Goal: Transaction & Acquisition: Purchase product/service

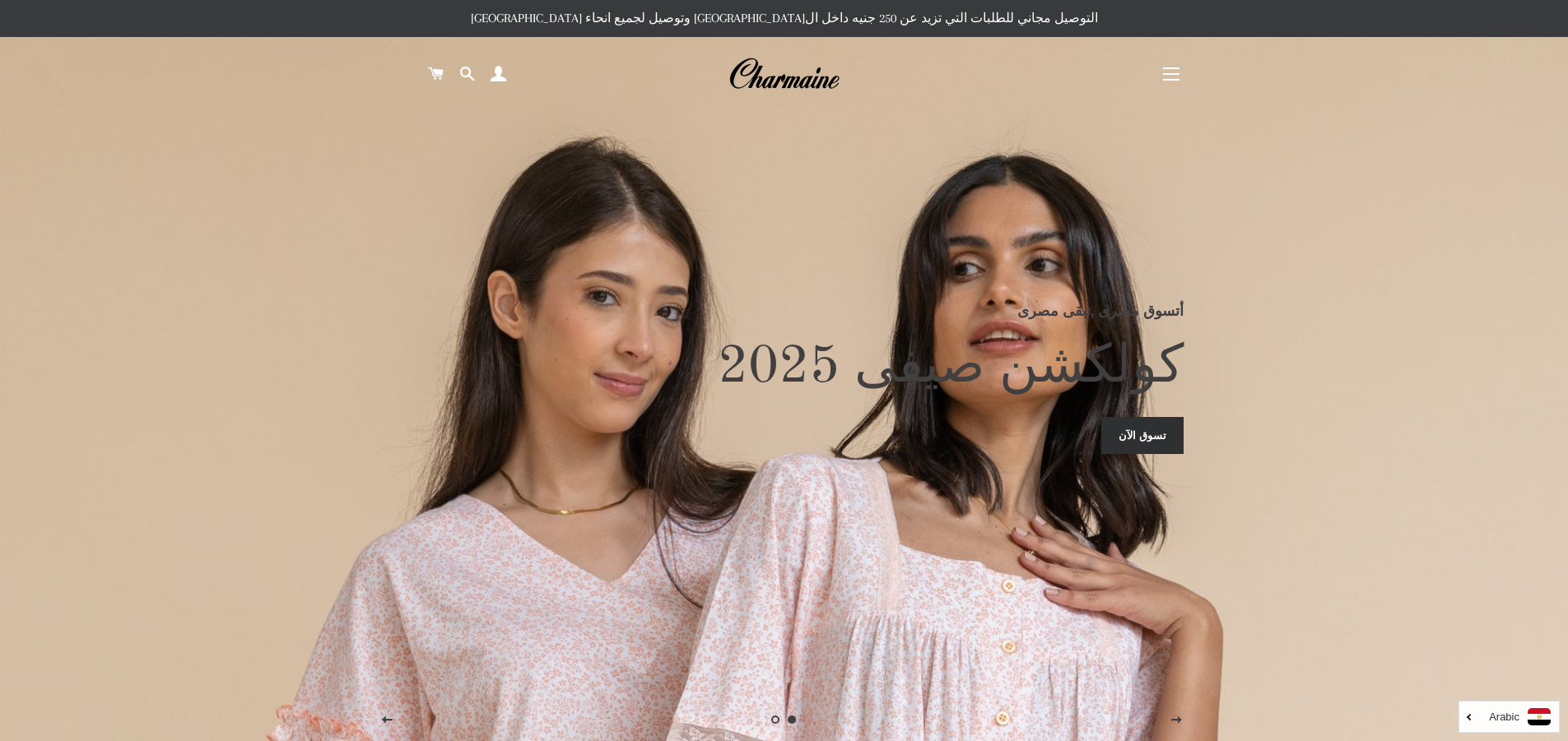
click at [1169, 73] on button "التنقل في الموقع" at bounding box center [1171, 74] width 41 height 41
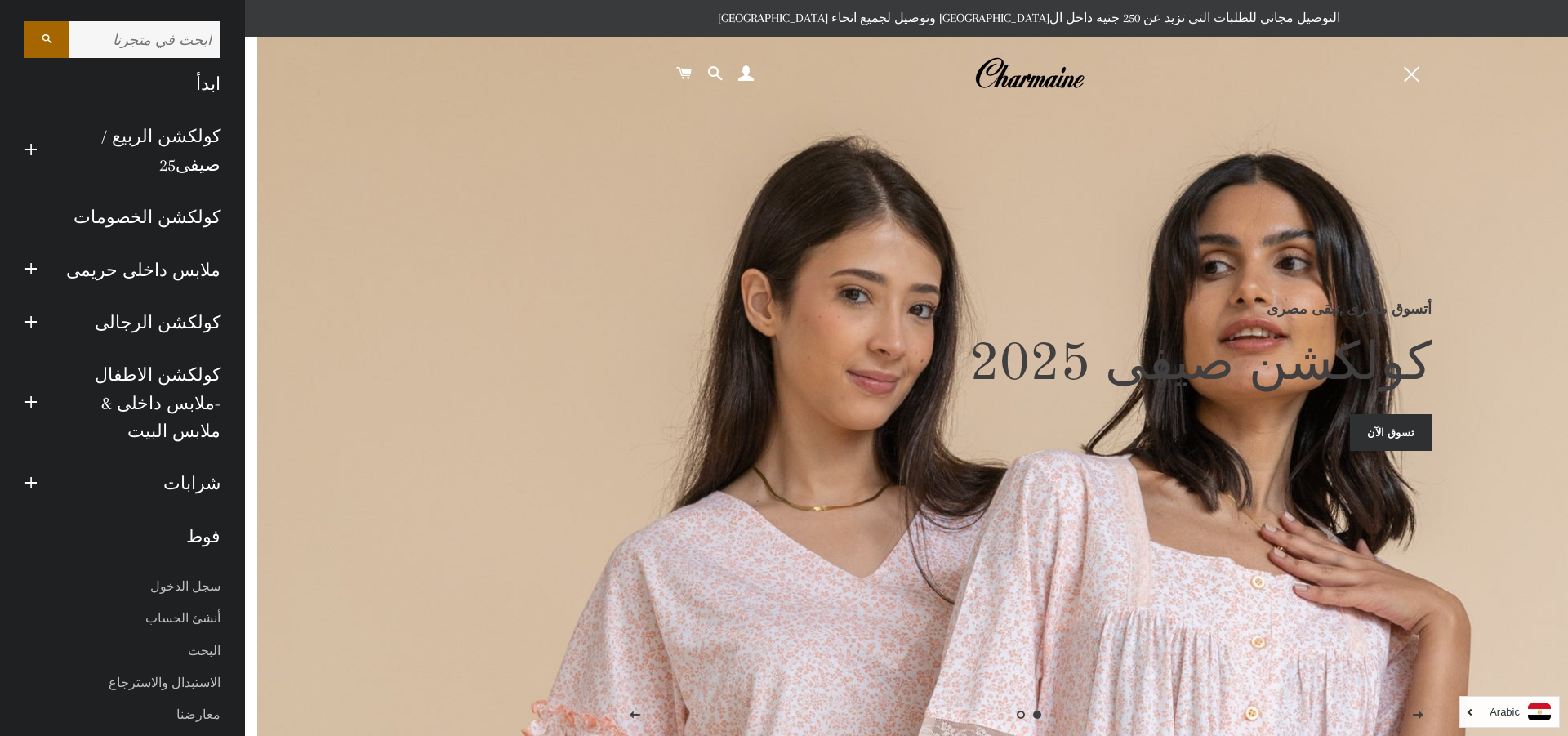
click at [999, 255] on div "أتسوق مصرى ,تبقى مصرى كولكشن صيفى 2025 تسوق الآن" at bounding box center [1036, 368] width 809 height 736
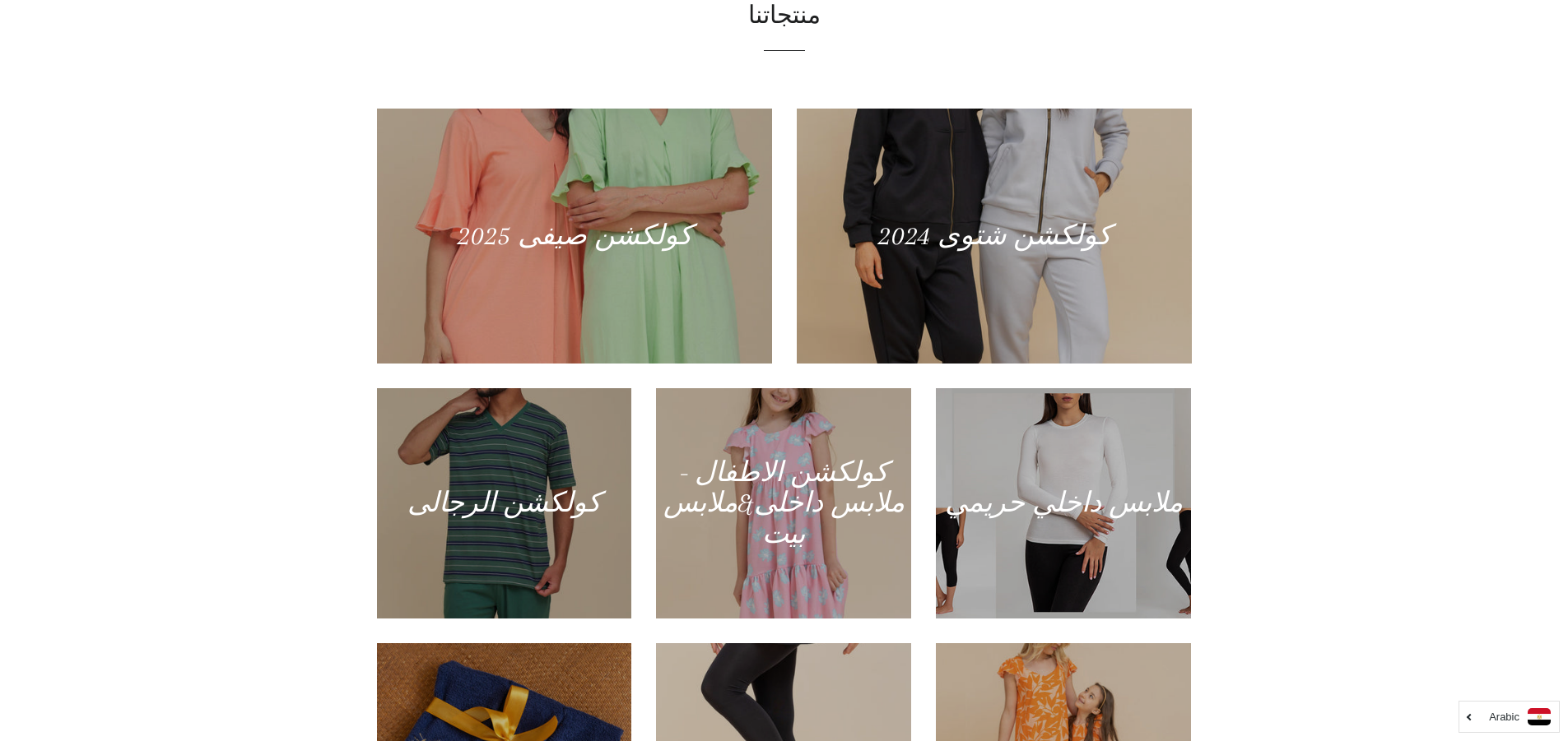
scroll to position [823, 0]
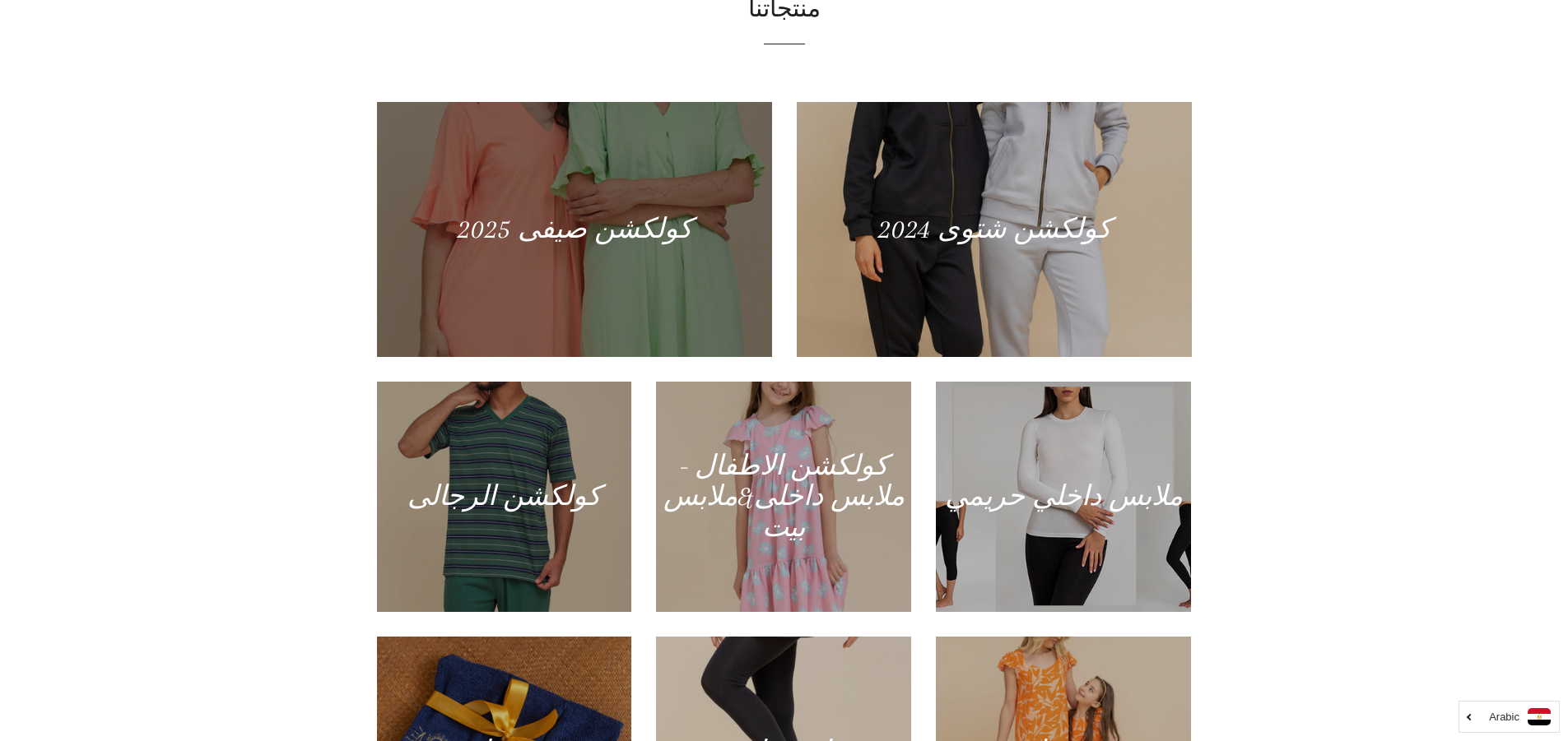
click at [600, 258] on div at bounding box center [574, 228] width 406 height 262
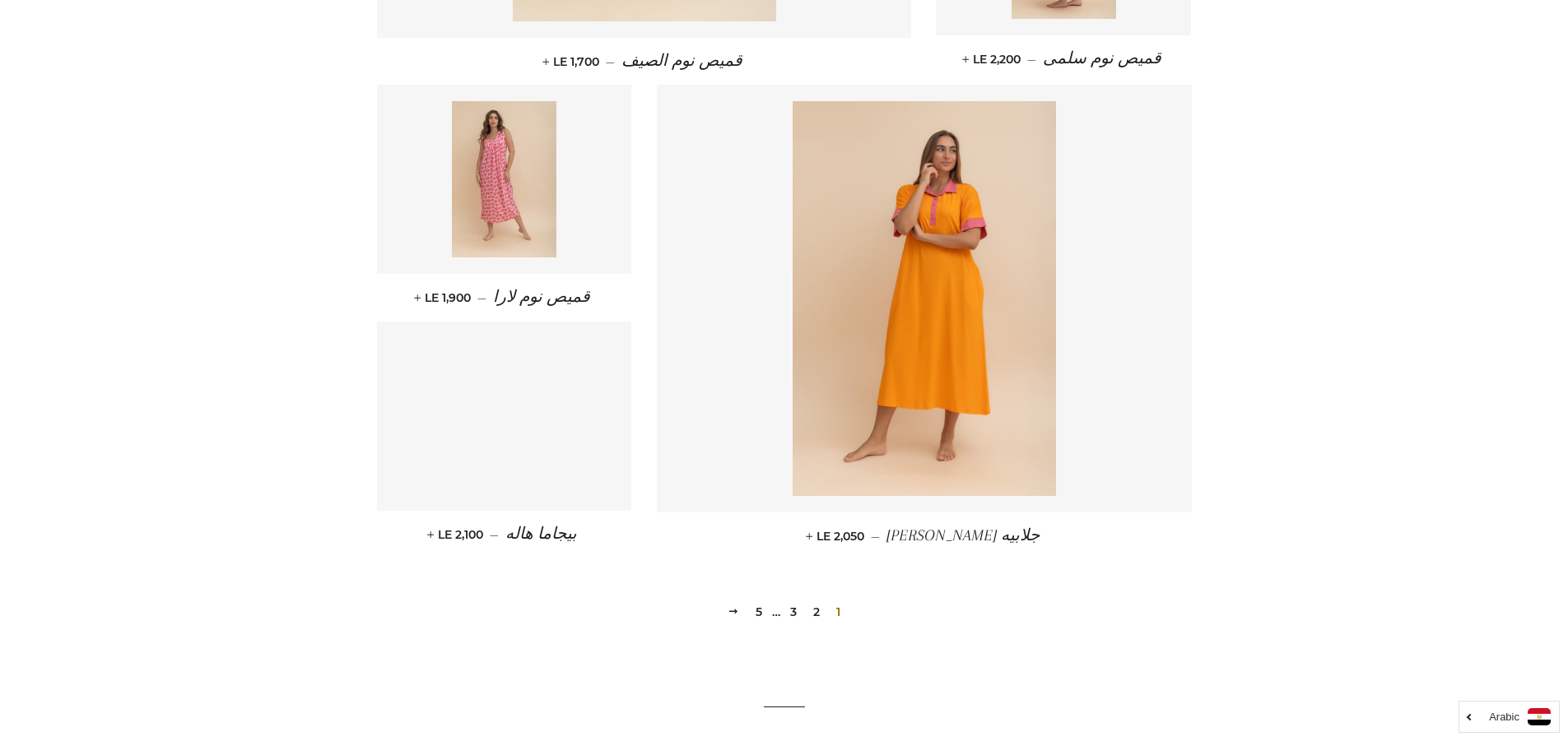
scroll to position [2057, 0]
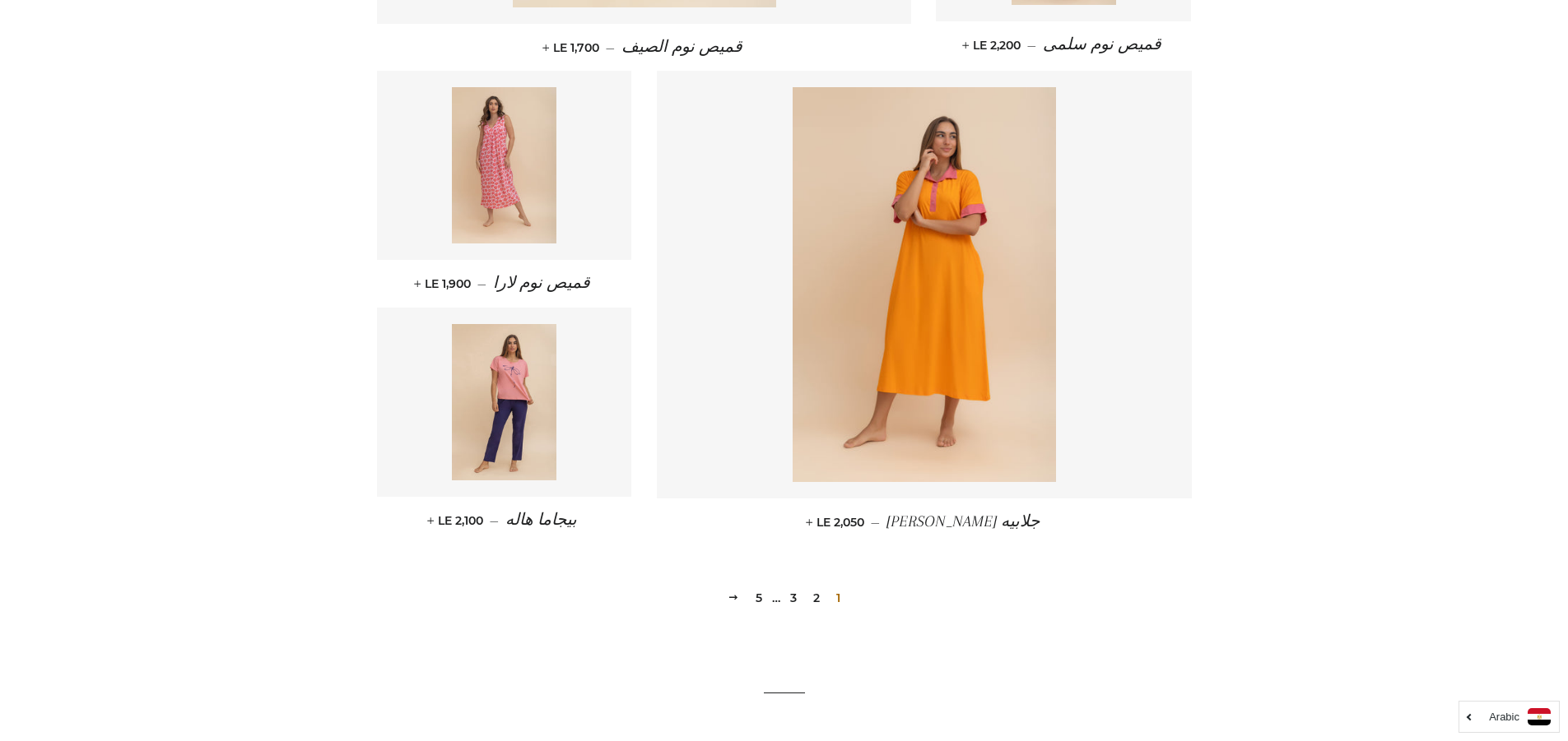
click at [818, 596] on link "2" at bounding box center [816, 598] width 19 height 25
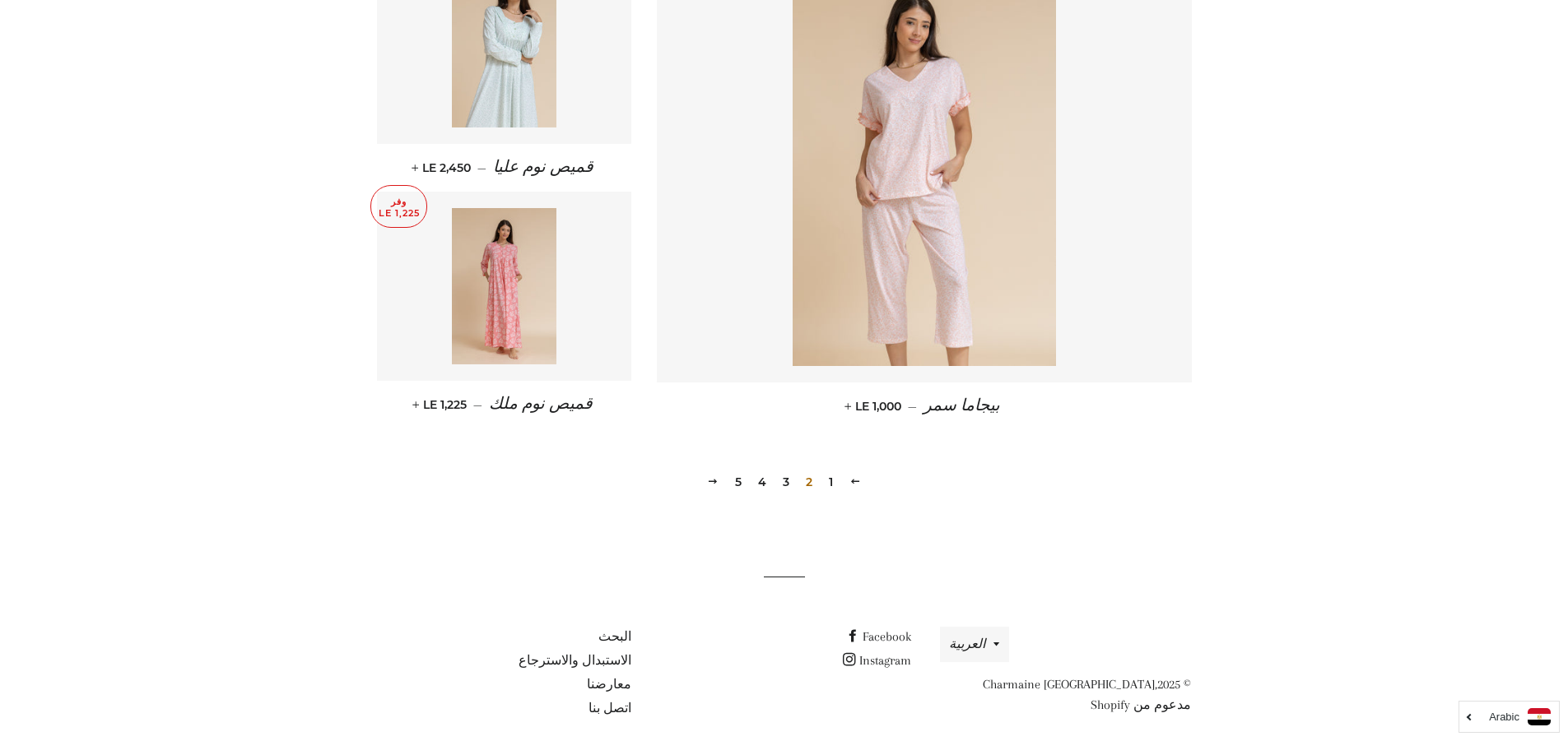
scroll to position [2187, 0]
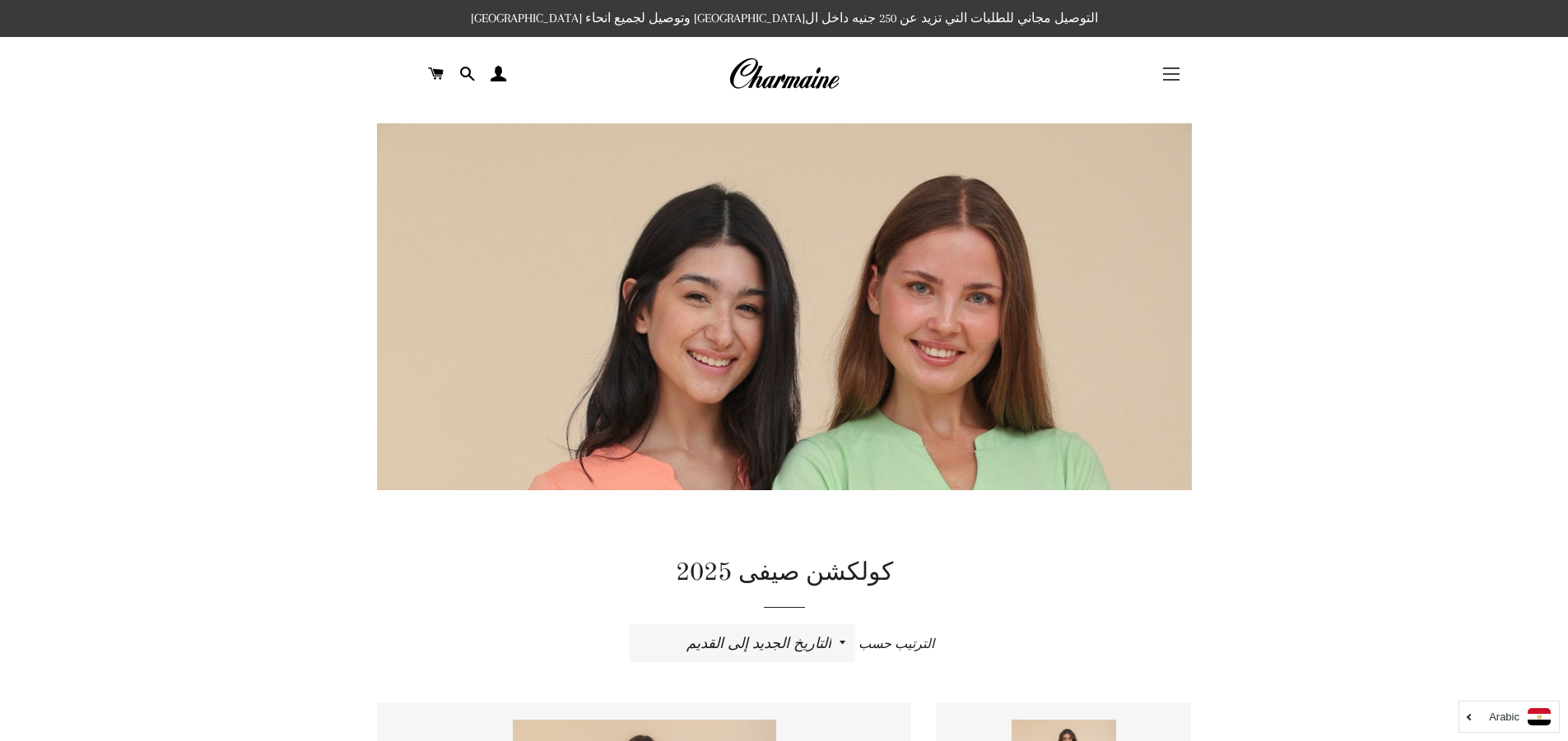
click at [1167, 67] on button "التنقل في الموقع" at bounding box center [1171, 74] width 41 height 41
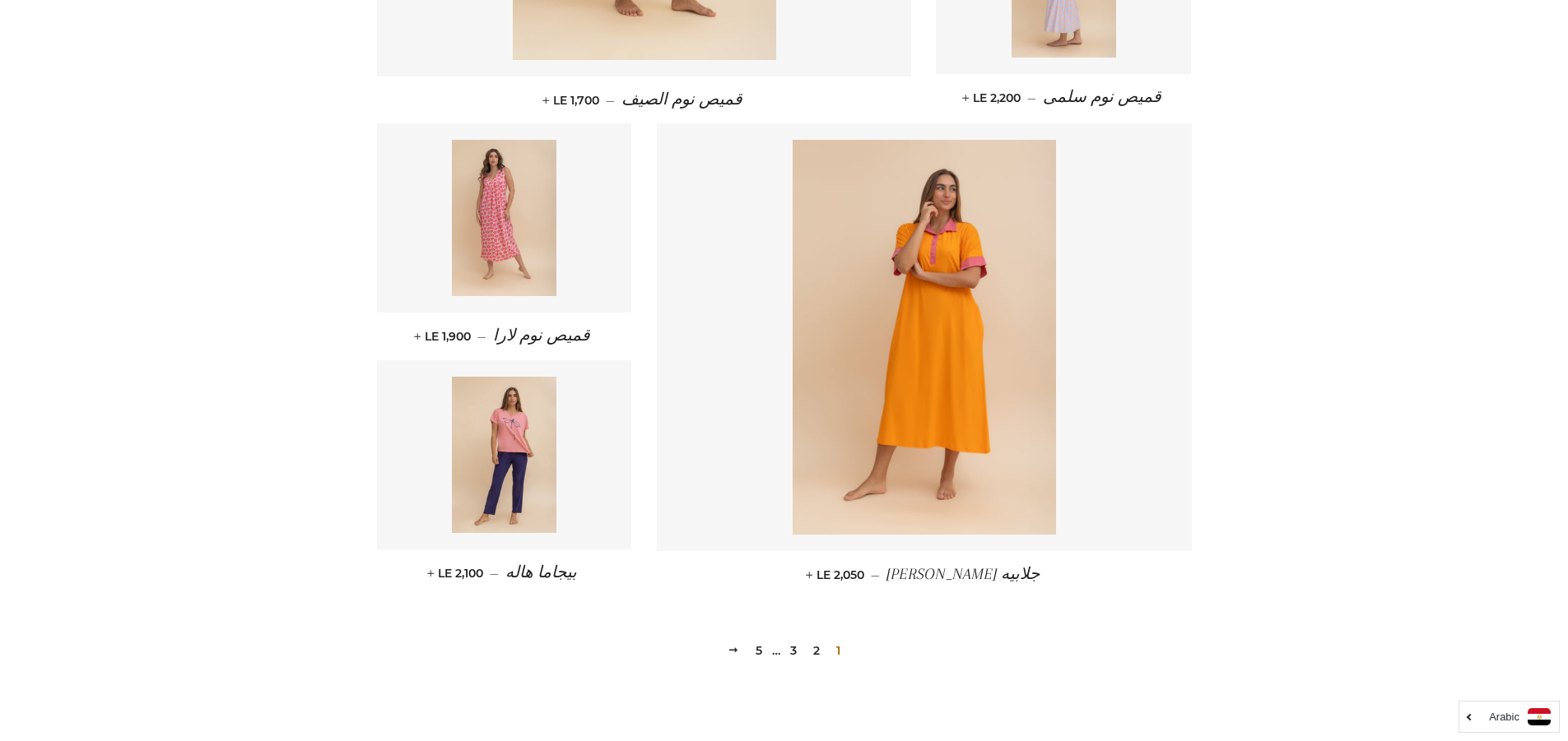
scroll to position [2138, 0]
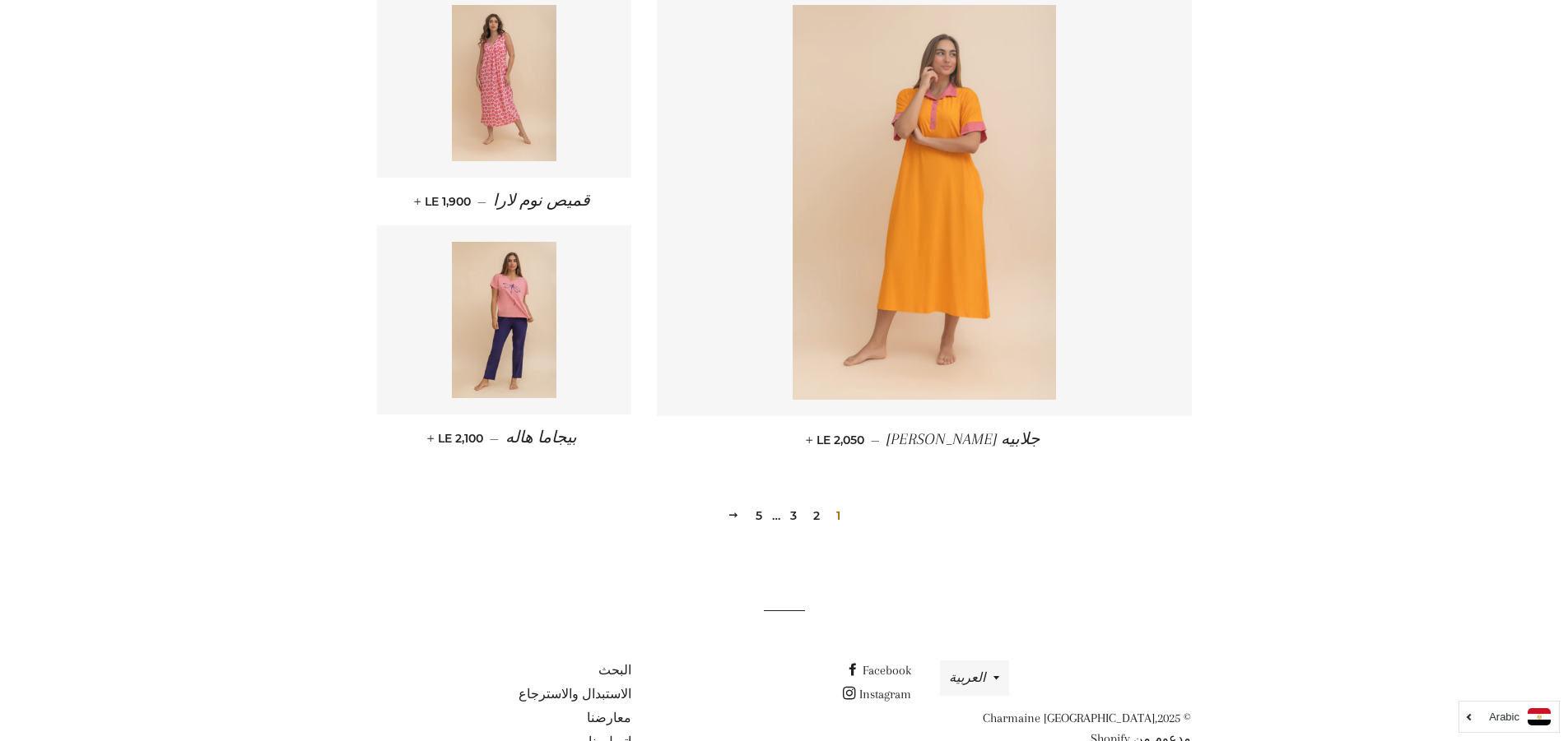
click at [949, 293] on img at bounding box center [924, 202] width 263 height 395
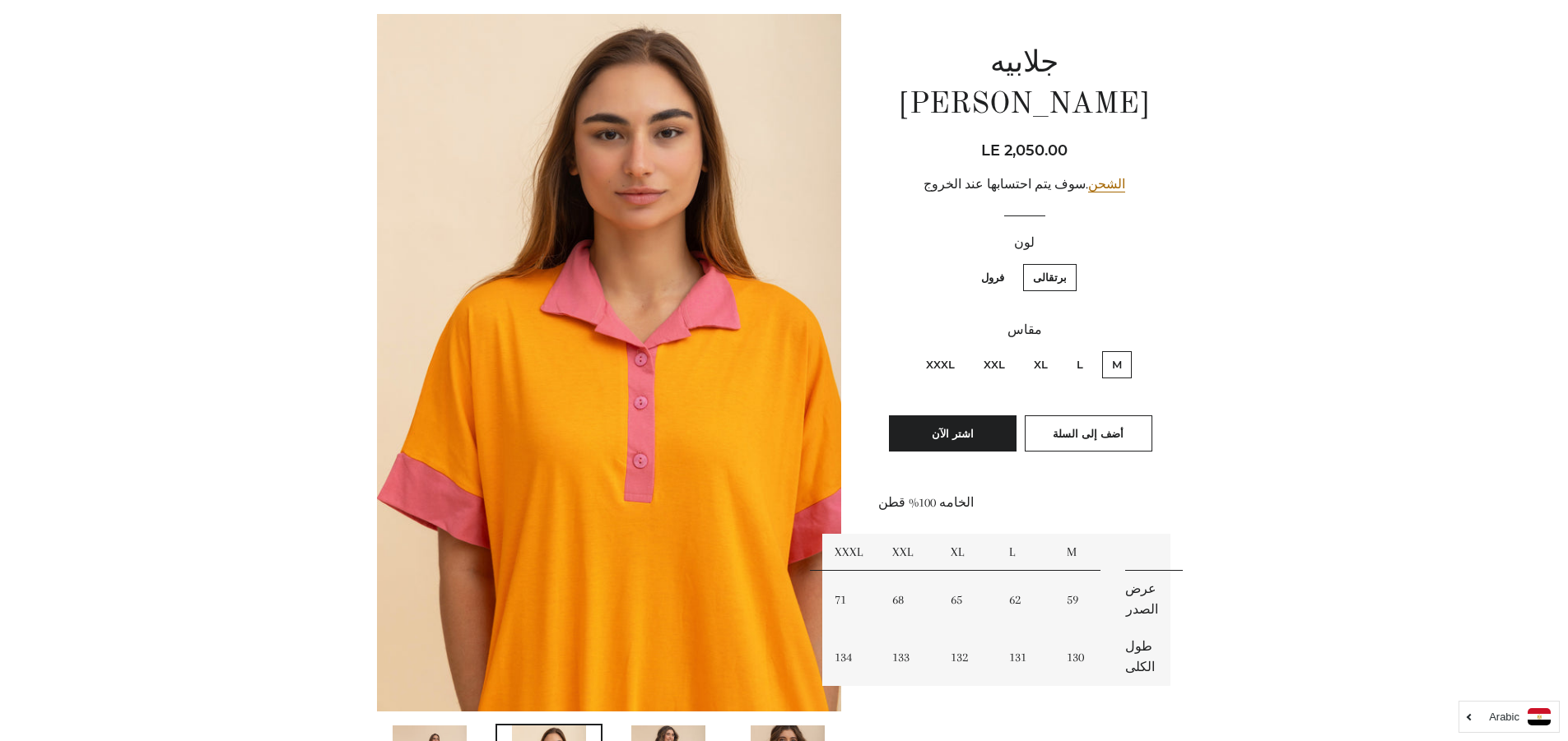
scroll to position [165, 0]
